Goal: Information Seeking & Learning: Check status

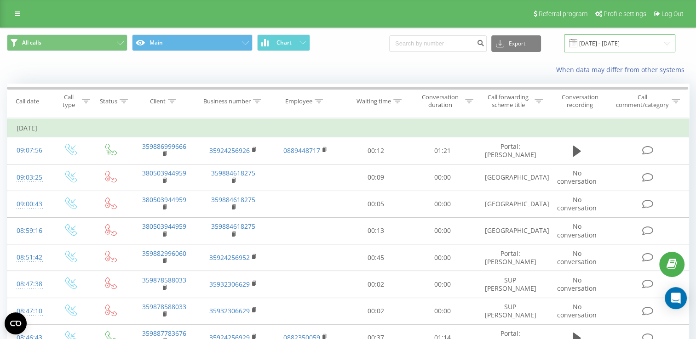
click at [662, 42] on input "[DATE] - [DATE]" at bounding box center [619, 43] width 111 height 18
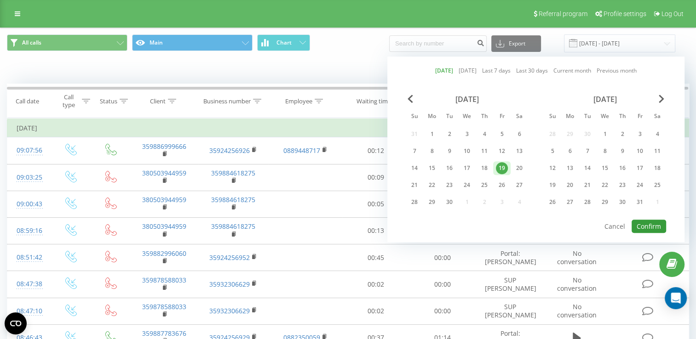
click at [648, 224] on button "Confirm" at bounding box center [649, 226] width 34 height 13
click at [0, 0] on div at bounding box center [0, 0] width 0 height 0
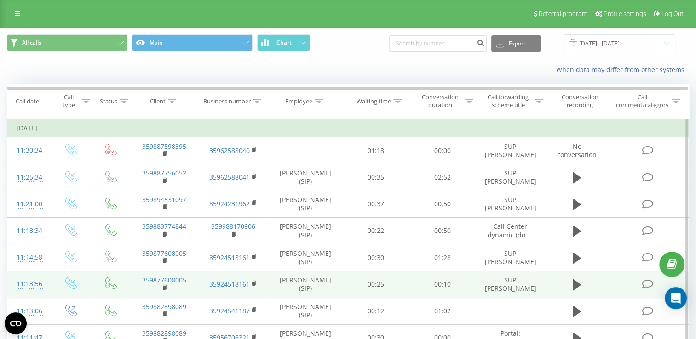
click at [366, 13] on div "Referral program Profile settings Log Out" at bounding box center [348, 14] width 696 height 28
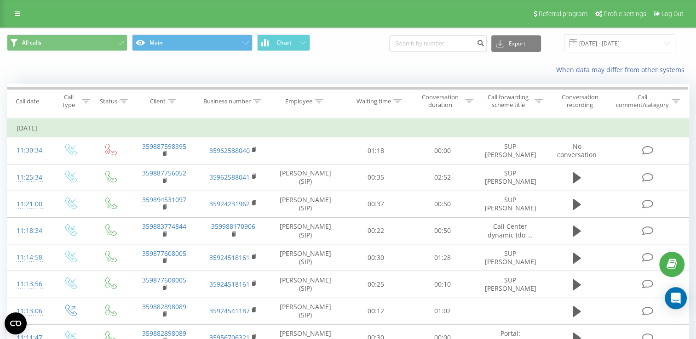
drag, startPoint x: 386, startPoint y: 3, endPoint x: 361, endPoint y: 11, distance: 26.8
click at [361, 11] on div "Referral program Profile settings Log Out" at bounding box center [348, 14] width 696 height 28
click at [670, 43] on input "[DATE] - [DATE]" at bounding box center [619, 43] width 111 height 18
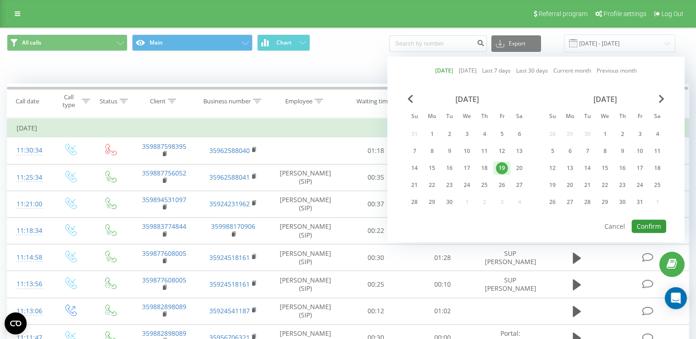
click at [652, 224] on button "Confirm" at bounding box center [649, 226] width 34 height 13
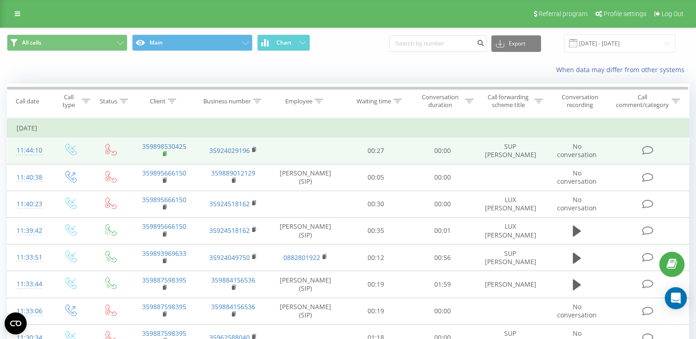
click at [164, 154] on rect at bounding box center [164, 154] width 3 height 4
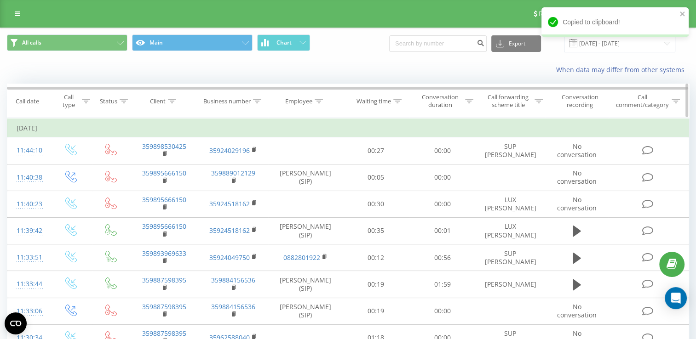
click at [169, 98] on div at bounding box center [172, 102] width 8 height 8
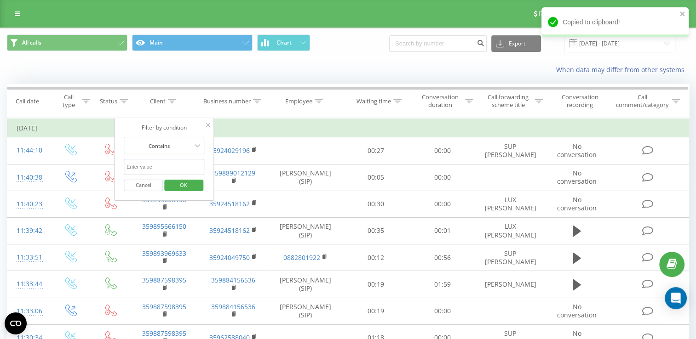
paste input "359898530425"
type input "359898530425"
click at [186, 185] on span "OK" at bounding box center [184, 185] width 26 height 14
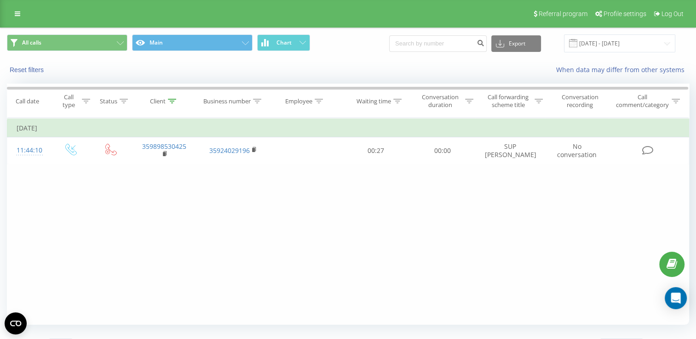
click at [195, 13] on div "Referral program Profile settings Log Out" at bounding box center [348, 14] width 696 height 28
click at [170, 99] on icon at bounding box center [172, 101] width 8 height 5
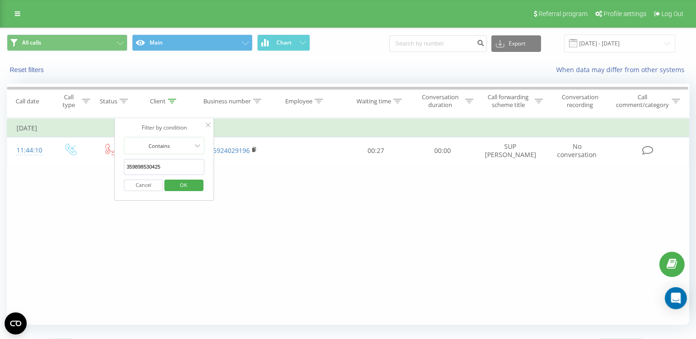
drag, startPoint x: 177, startPoint y: 168, endPoint x: 113, endPoint y: 168, distance: 63.5
click at [113, 168] on div "Filter by condition Equal Enter value Cancel OK Filter by condition Equal Enter…" at bounding box center [348, 221] width 682 height 207
click at [184, 184] on span "OK" at bounding box center [184, 185] width 26 height 14
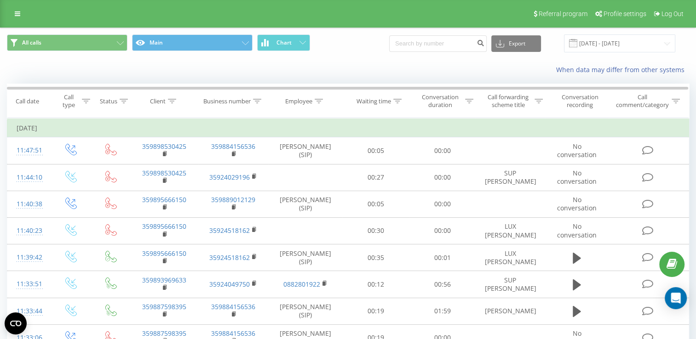
click at [188, 14] on div "Referral program Profile settings Log Out" at bounding box center [348, 14] width 696 height 28
click at [665, 46] on input "[DATE] - [DATE]" at bounding box center [619, 43] width 111 height 18
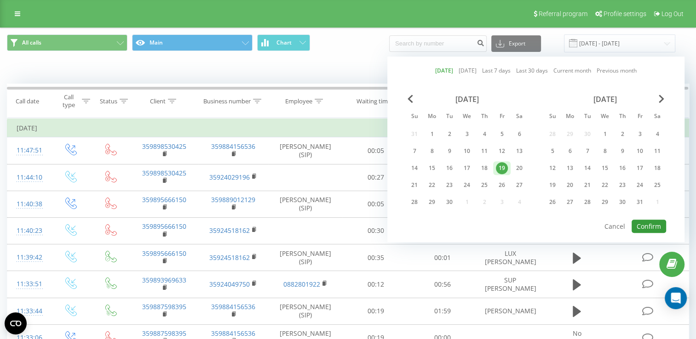
click at [648, 228] on button "Confirm" at bounding box center [649, 226] width 34 height 13
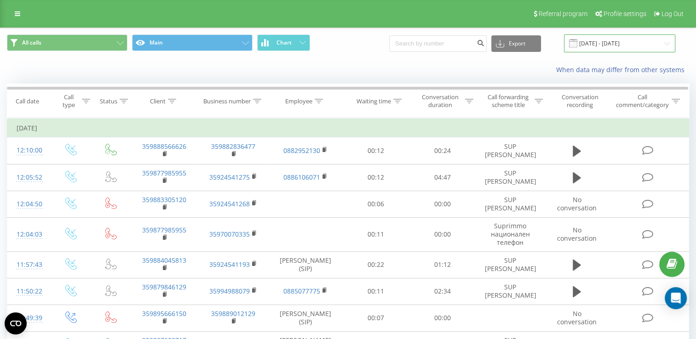
click at [664, 46] on input "[DATE] - [DATE]" at bounding box center [619, 43] width 111 height 18
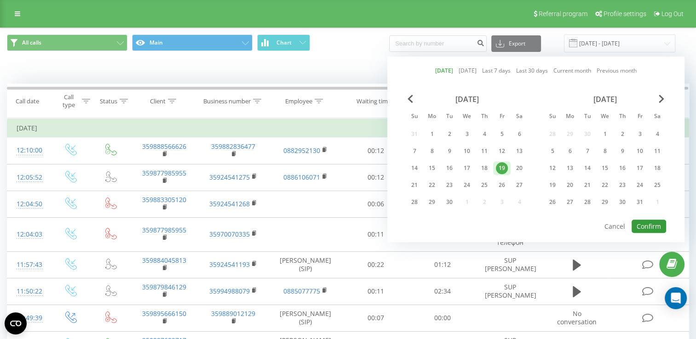
click at [651, 225] on button "Confirm" at bounding box center [649, 226] width 34 height 13
